Goal: Task Accomplishment & Management: Complete application form

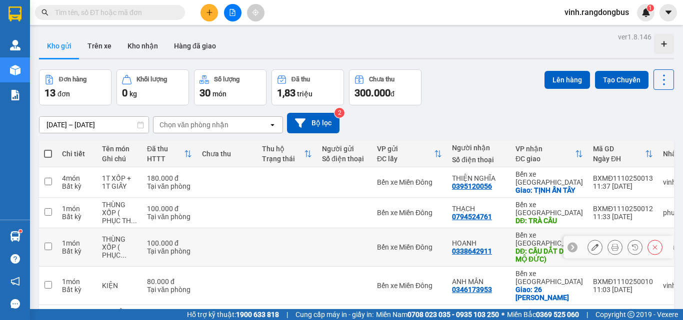
scroll to position [150, 0]
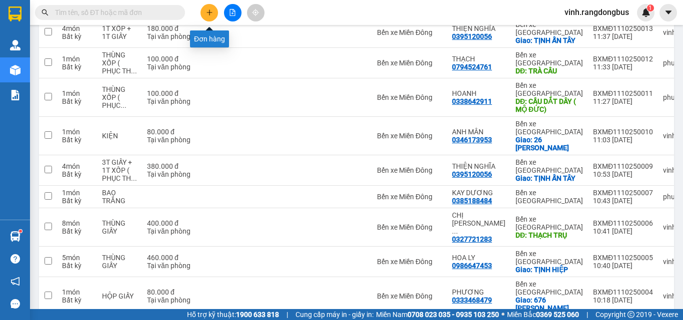
click at [210, 16] on button at bounding box center [208, 12] width 17 height 17
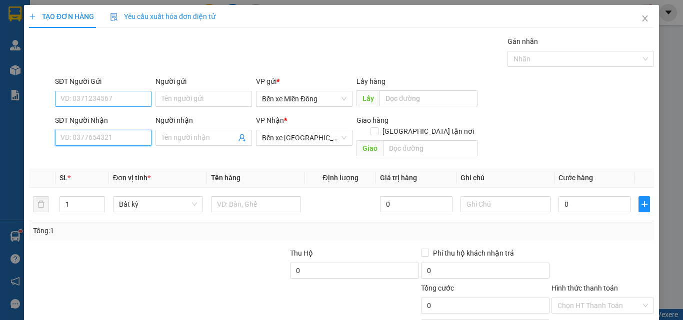
drag, startPoint x: 79, startPoint y: 140, endPoint x: 112, endPoint y: 98, distance: 53.7
click at [99, 122] on div "SĐT Người Nhận VD: 0377654321" at bounding box center [103, 132] width 96 height 35
click at [111, 154] on div "0961731917 - ANH SANG" at bounding box center [101, 157] width 83 height 11
type input "0961731917"
type input "ANH SANG"
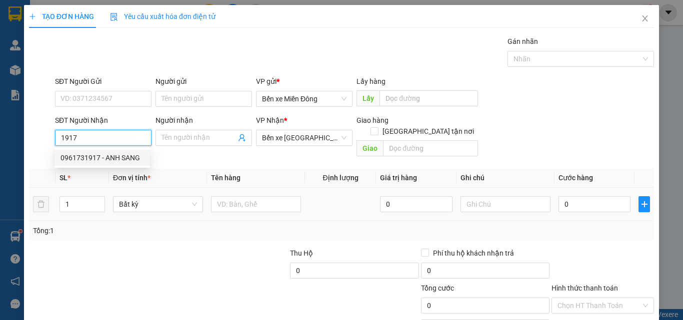
type input "[PERSON_NAME],[PERSON_NAME]"
type input "100.000"
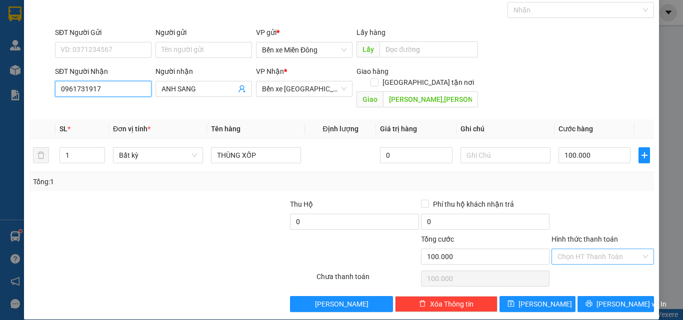
scroll to position [49, 0]
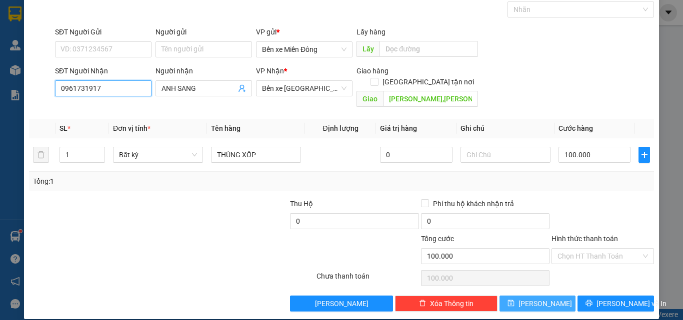
type input "0961731917"
click at [548, 296] on button "[PERSON_NAME]" at bounding box center [537, 304] width 76 height 16
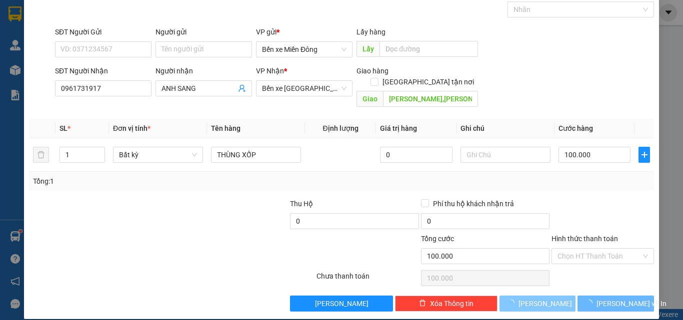
type input "0"
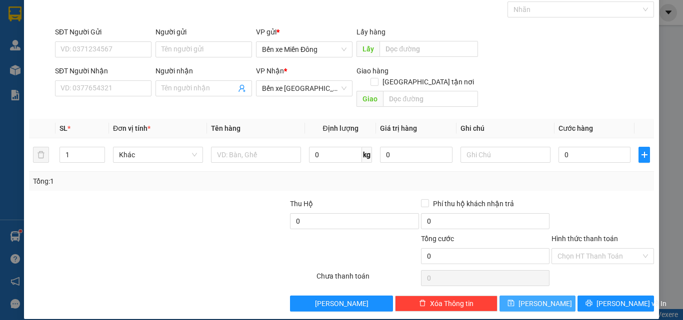
scroll to position [0, 0]
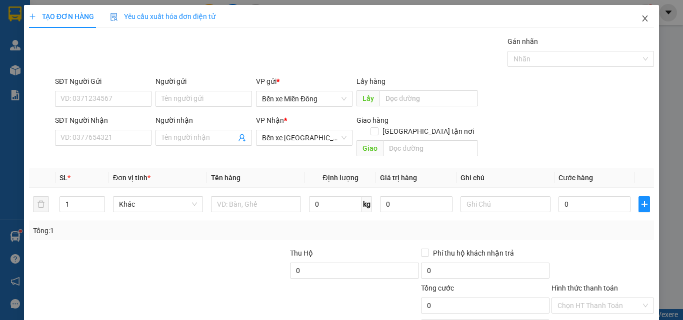
click at [641, 16] on icon "close" at bounding box center [645, 18] width 8 height 8
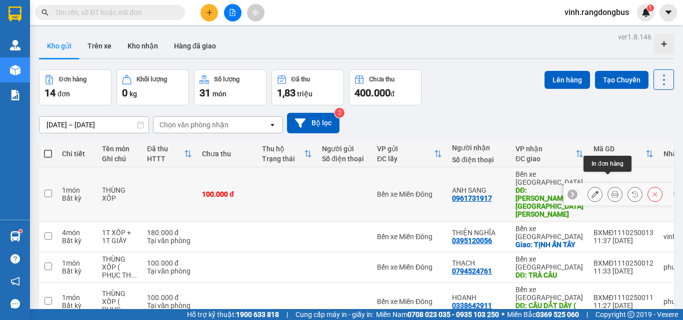
click at [612, 186] on button at bounding box center [615, 194] width 14 height 17
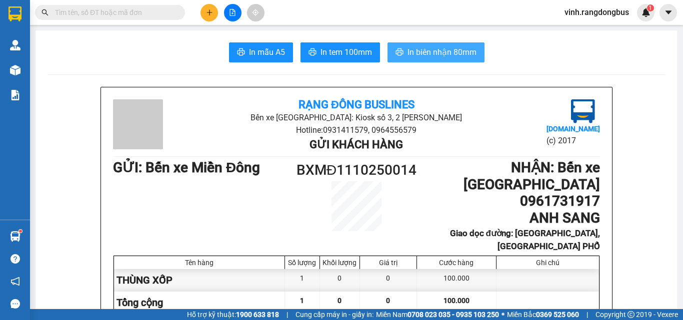
click at [422, 47] on span "In biên nhận 80mm" at bounding box center [441, 52] width 69 height 12
